Goal: Transaction & Acquisition: Purchase product/service

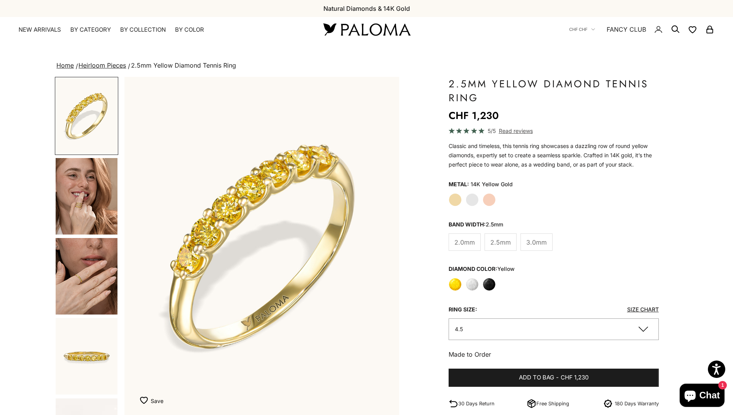
click at [97, 2] on img "Go to item 4" at bounding box center [87, 196] width 62 height 77
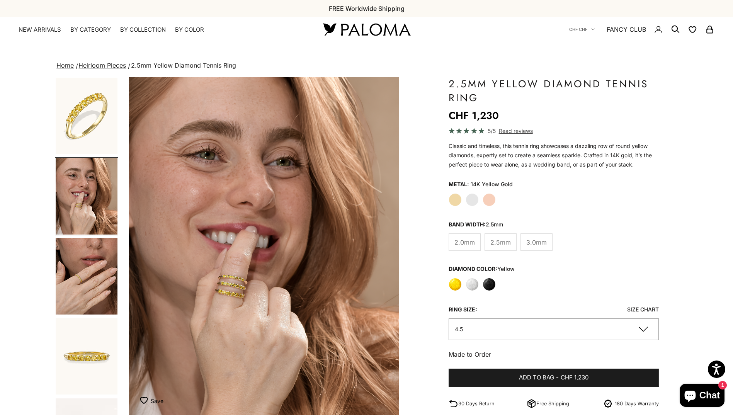
scroll to position [0, 284]
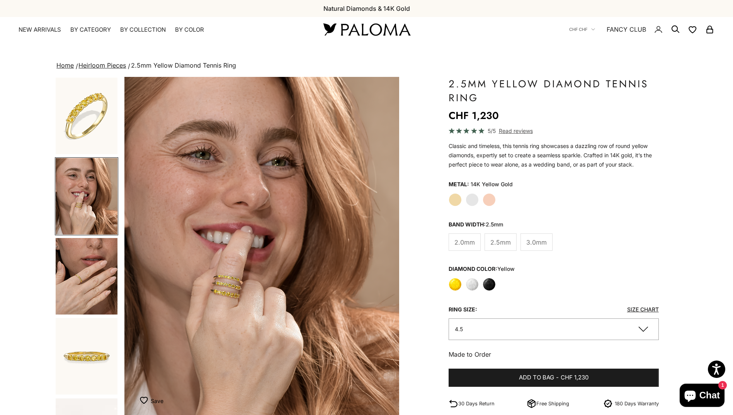
click at [184, 2] on img "Item 4 of 12" at bounding box center [261, 246] width 275 height 339
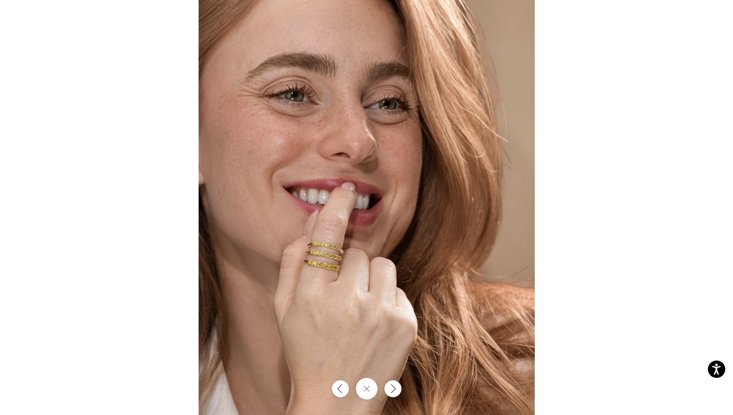
click at [184, 2] on img at bounding box center [367, 207] width 336 height 415
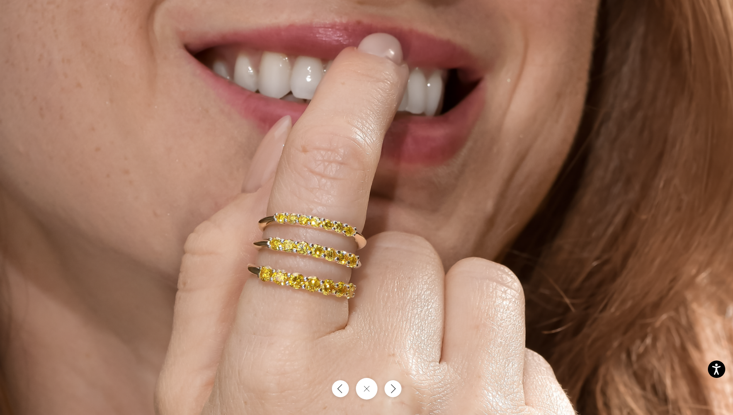
click at [184, 2] on img at bounding box center [436, 109] width 1008 height 1245
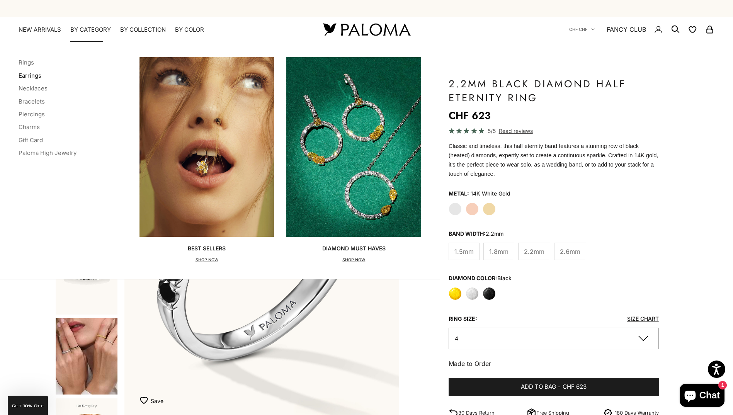
click at [33, 76] on link "Earrings" at bounding box center [30, 75] width 23 height 7
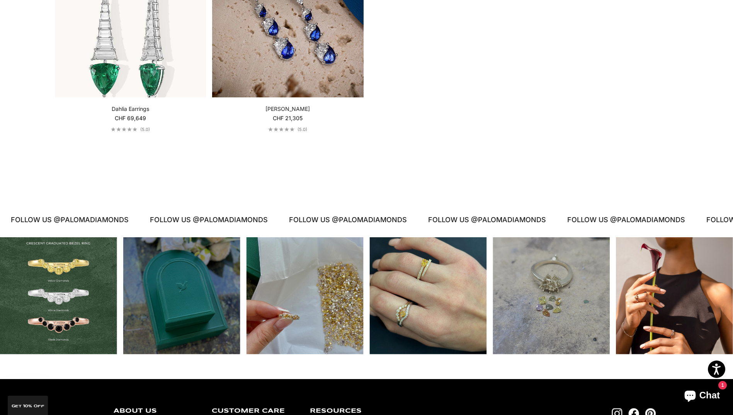
scroll to position [2048, 0]
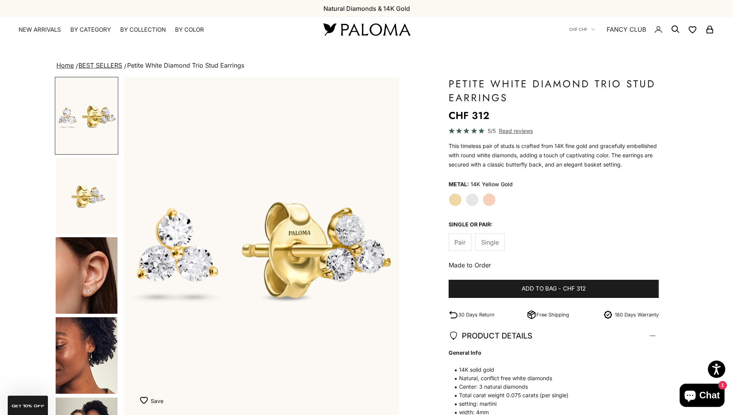
click at [95, 281] on img "Go to item 4" at bounding box center [87, 275] width 62 height 77
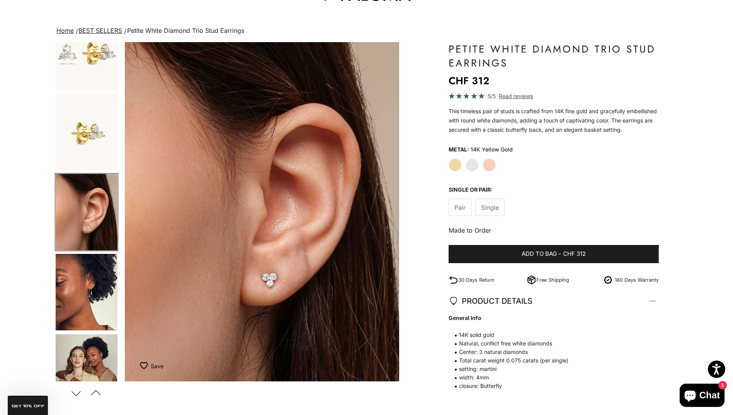
scroll to position [39, 0]
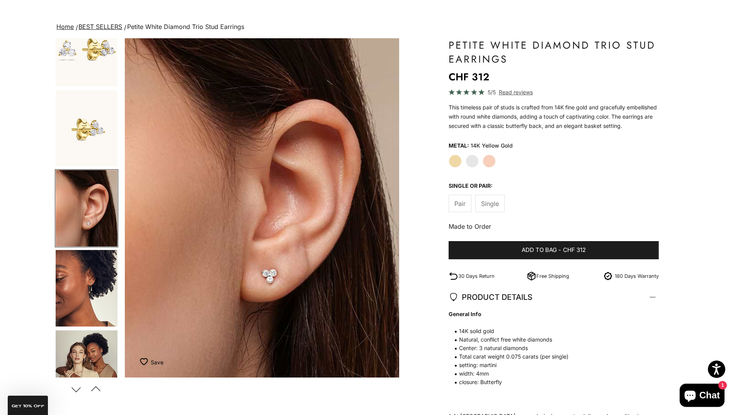
click at [72, 293] on img "Go to item 8" at bounding box center [87, 288] width 62 height 77
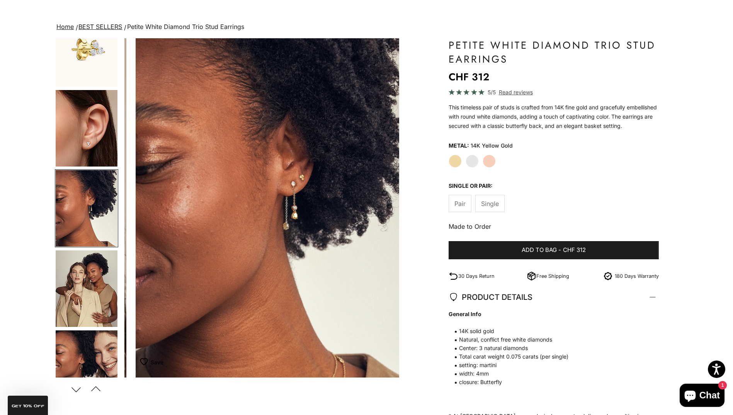
scroll to position [0, 852]
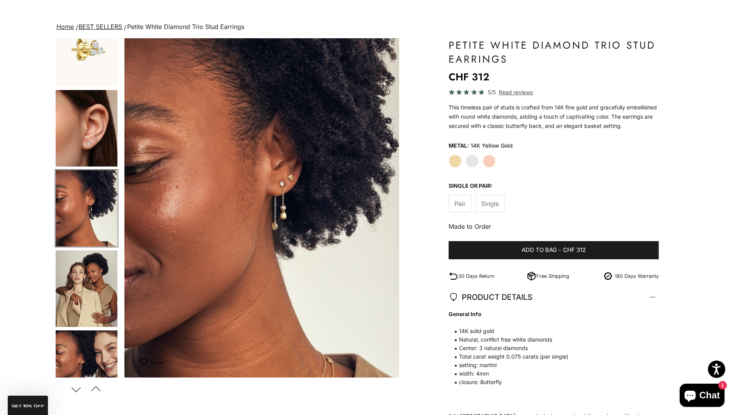
click at [91, 299] on img "Go to item 9" at bounding box center [87, 288] width 62 height 77
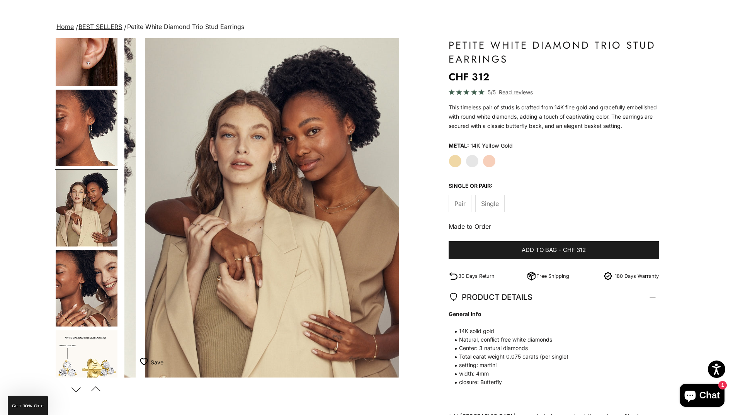
scroll to position [0, 1136]
